Goal: Task Accomplishment & Management: Use online tool/utility

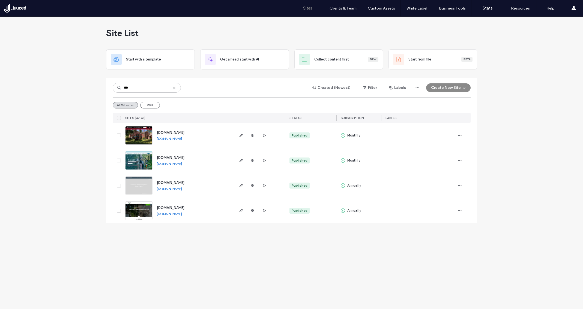
type input "***"
click at [177, 131] on span "[DOMAIN_NAME]" at bounding box center [171, 133] width 28 height 4
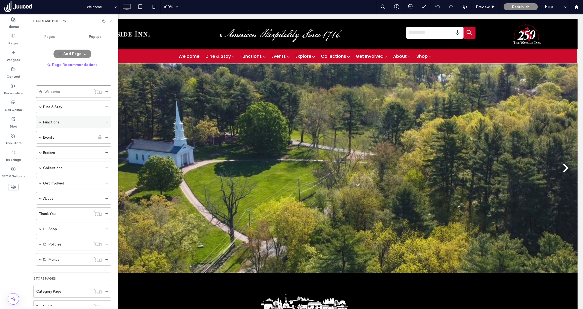
click at [40, 122] on span at bounding box center [40, 122] width 3 height 3
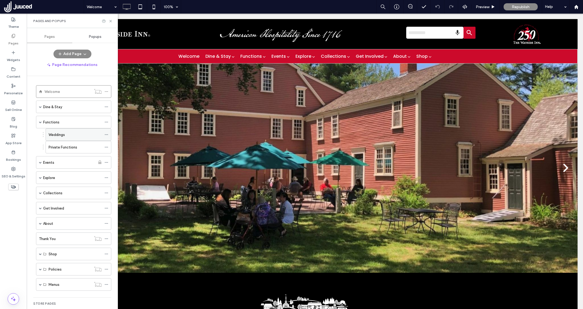
click at [64, 134] on label "Weddings" at bounding box center [57, 135] width 16 height 10
click at [111, 20] on icon at bounding box center [111, 21] width 4 height 4
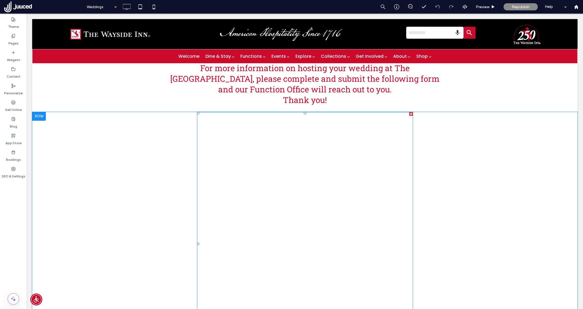
scroll to position [1051, 0]
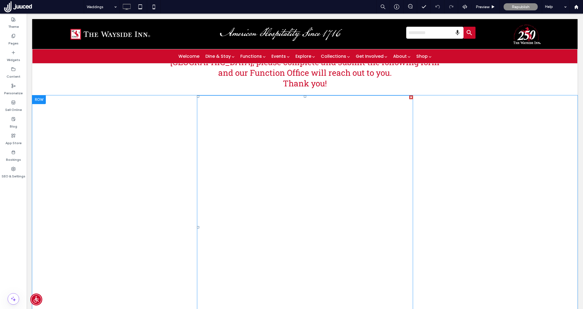
click at [232, 95] on span at bounding box center [305, 227] width 216 height 264
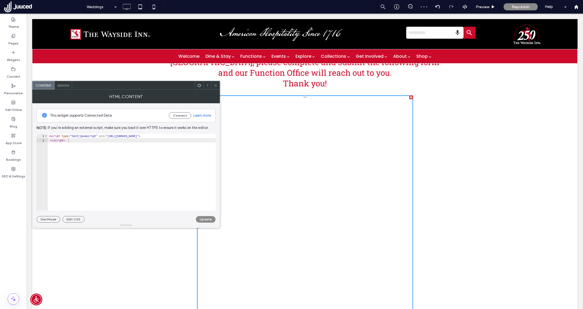
click at [214, 86] on icon at bounding box center [216, 85] width 4 height 4
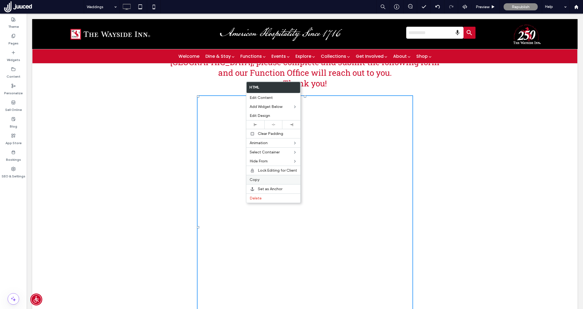
drag, startPoint x: 265, startPoint y: 182, endPoint x: 265, endPoint y: 177, distance: 4.4
click at [265, 181] on label "Copy" at bounding box center [273, 180] width 47 height 5
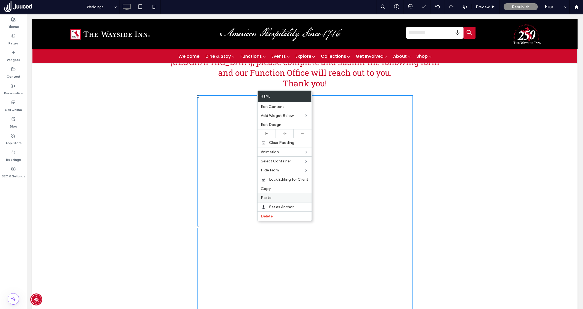
click at [276, 198] on label "Paste" at bounding box center [284, 198] width 47 height 5
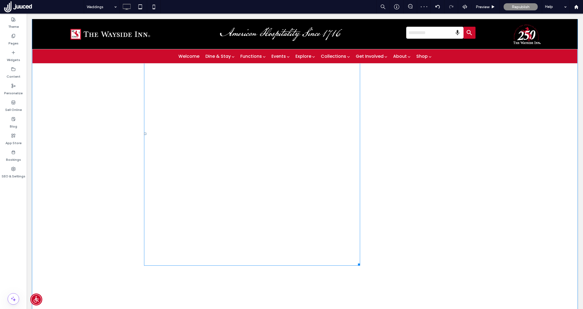
scroll to position [1146, 0]
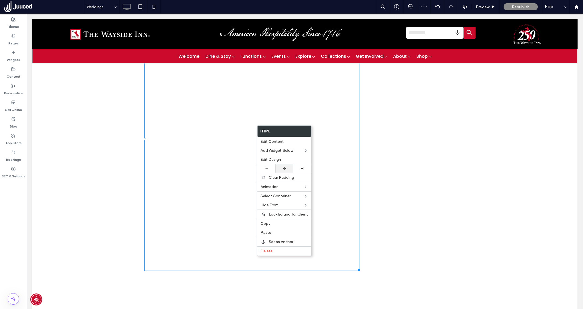
click at [286, 166] on div at bounding box center [284, 169] width 18 height 8
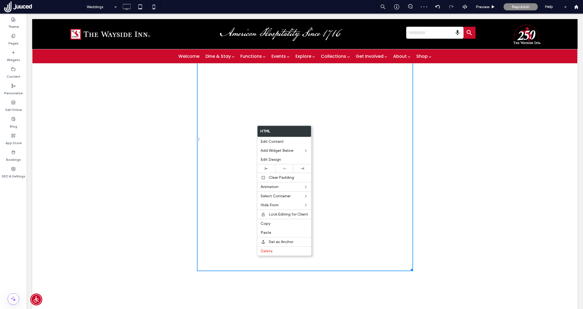
click at [214, 124] on div at bounding box center [305, 139] width 216 height 264
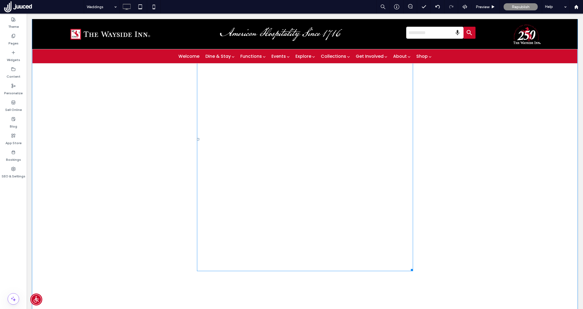
click at [276, 124] on span at bounding box center [305, 139] width 216 height 264
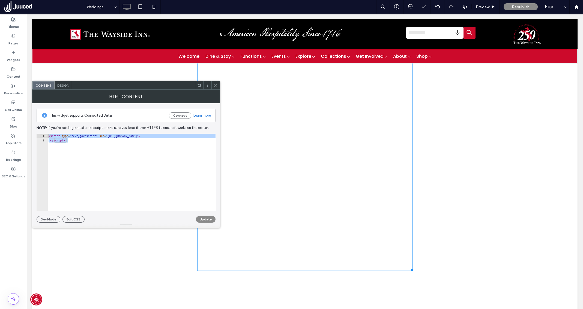
drag, startPoint x: 79, startPoint y: 150, endPoint x: 37, endPoint y: 122, distance: 50.4
click at [37, 122] on div "This widget supports Connected Data Connect Learn more Note: If you’re adding a…" at bounding box center [126, 162] width 179 height 119
paste textarea "**********"
type textarea "**********"
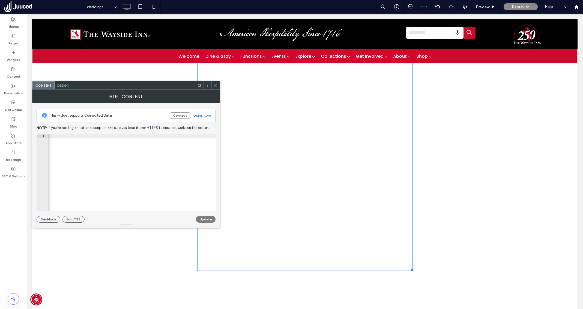
click at [212, 219] on button "Update" at bounding box center [206, 219] width 20 height 7
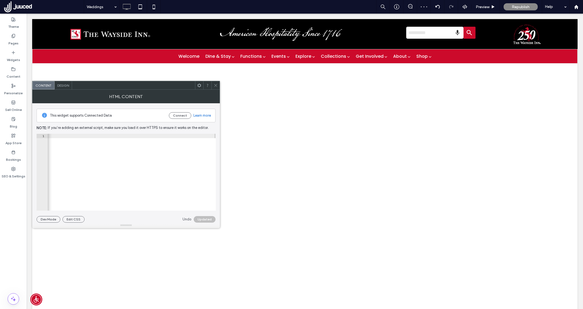
click at [216, 85] on use at bounding box center [215, 85] width 3 height 3
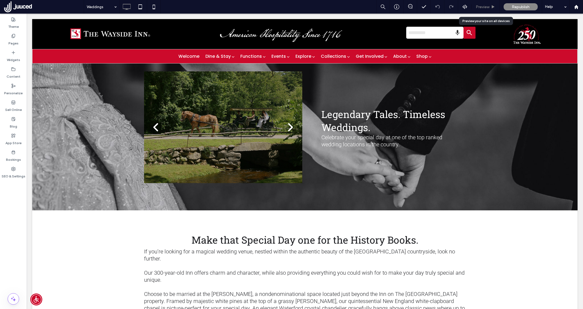
click at [491, 5] on icon at bounding box center [493, 7] width 4 height 4
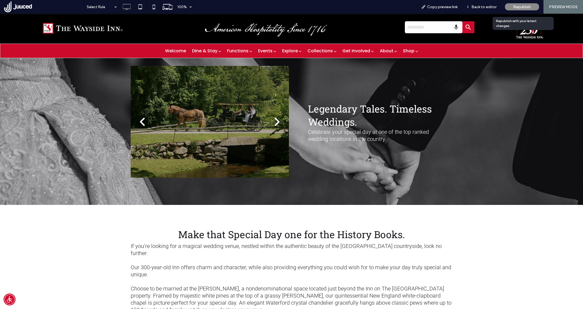
click at [530, 7] on span "Republish" at bounding box center [522, 7] width 18 height 5
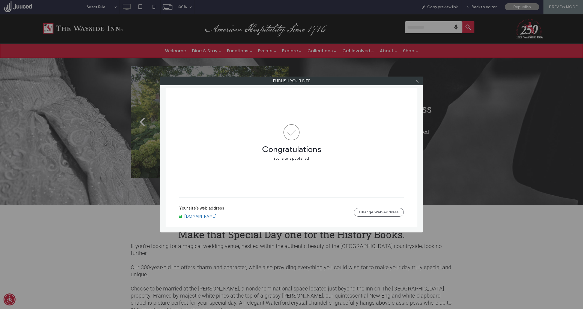
click at [214, 216] on link "[DOMAIN_NAME]" at bounding box center [200, 216] width 32 height 5
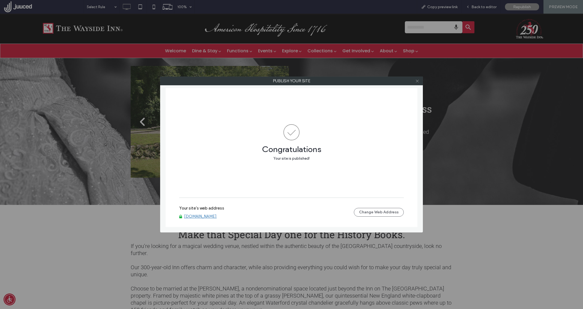
click at [417, 82] on icon at bounding box center [417, 81] width 4 height 4
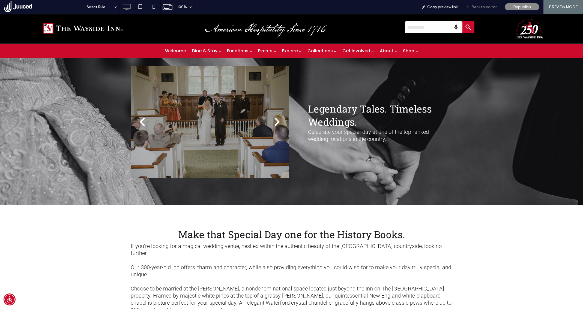
click at [489, 7] on span "Back to editor" at bounding box center [483, 7] width 25 height 5
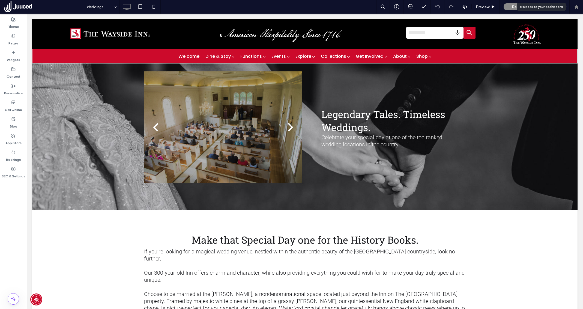
click at [575, 8] on use at bounding box center [576, 7] width 4 height 4
